Goal: Check status: Check status

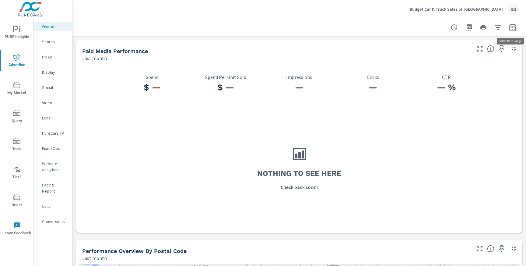
click at [518, 25] on button "button" at bounding box center [513, 27] width 12 height 12
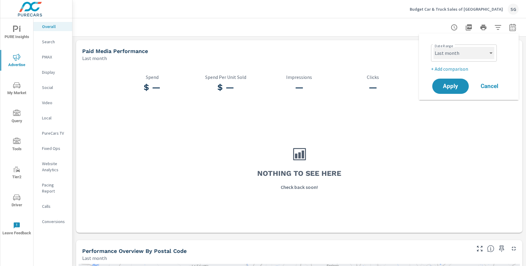
click at [479, 54] on select "Custom [DATE] Last week Last 7 days Last 14 days Last 30 days Last 45 days Last…" at bounding box center [464, 53] width 61 height 12
click at [434, 47] on select "Custom [DATE] Last week Last 7 days Last 14 days Last 30 days Last 45 days Last…" at bounding box center [464, 53] width 61 height 12
select select "Month to date"
click at [456, 84] on span "Apply" at bounding box center [450, 86] width 25 height 6
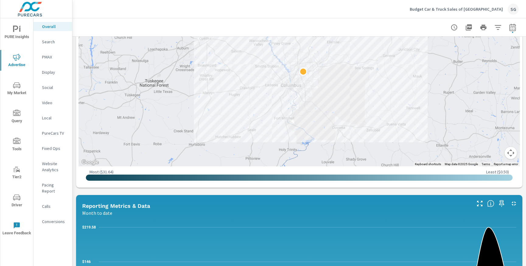
scroll to position [311, 0]
